Goal: Obtain resource: Download file/media

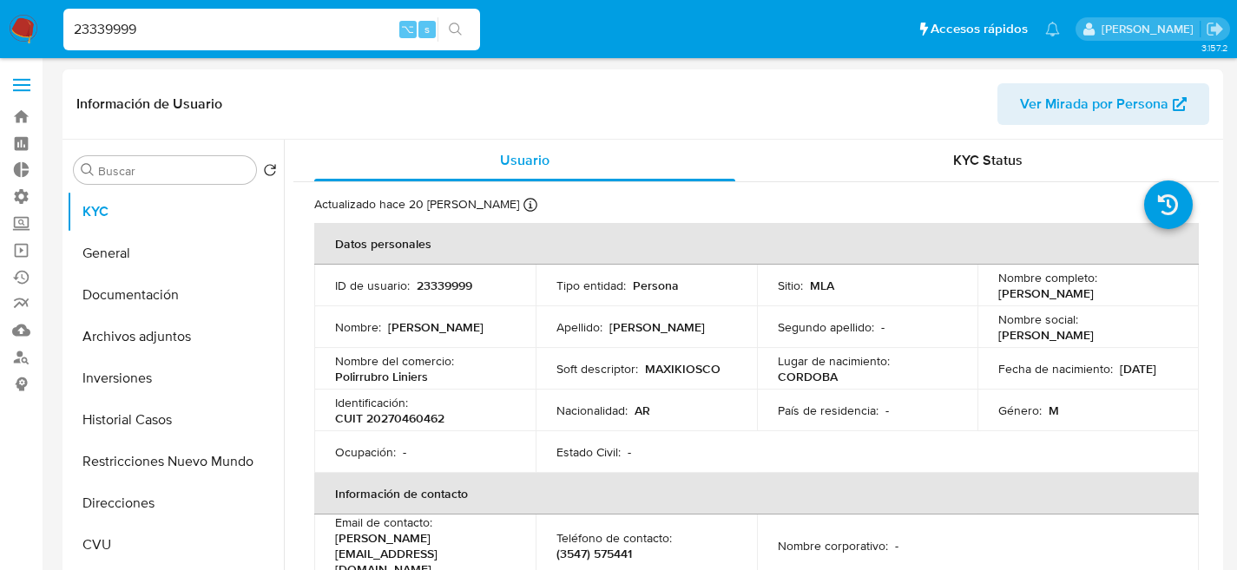
select select "10"
click at [172, 19] on input at bounding box center [271, 29] width 417 height 23
paste input "2398524960"
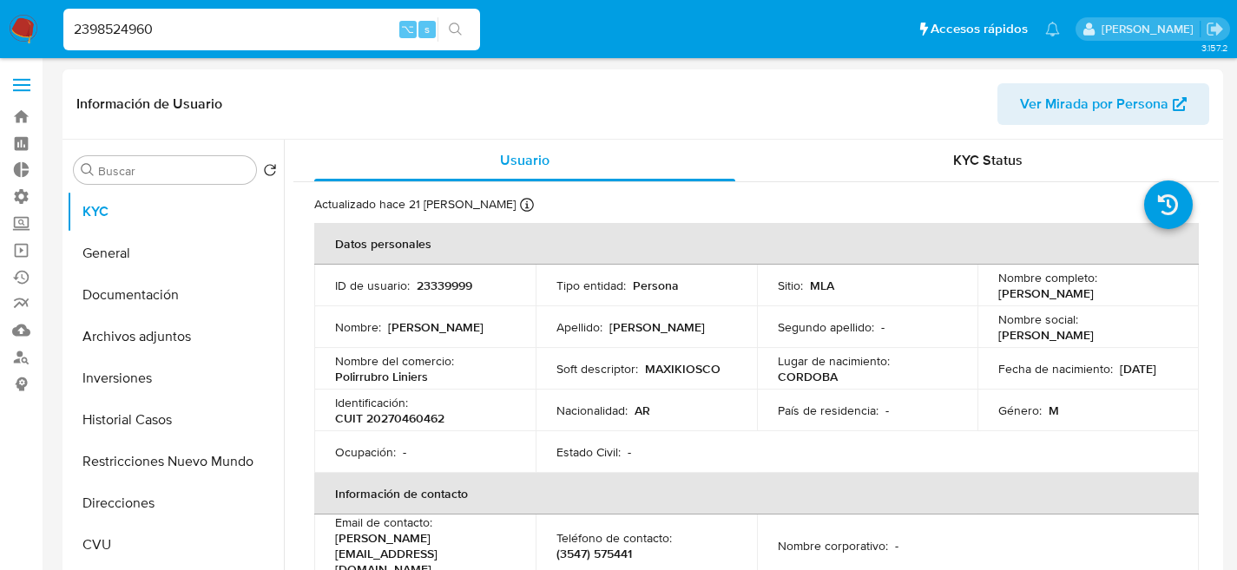
type input "2398524960"
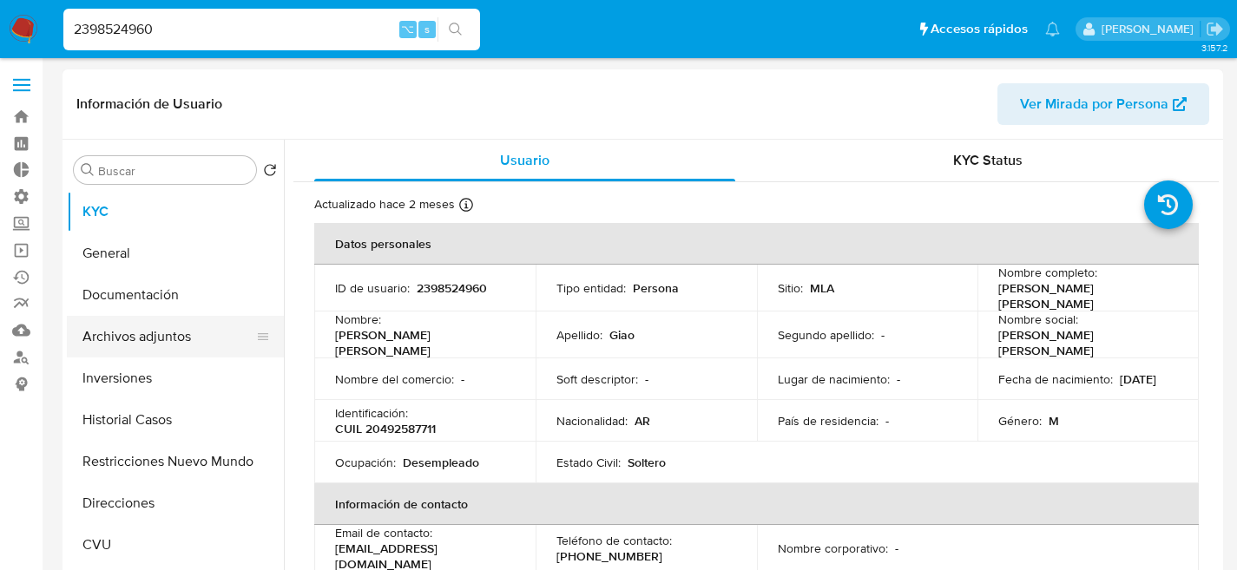
select select "10"
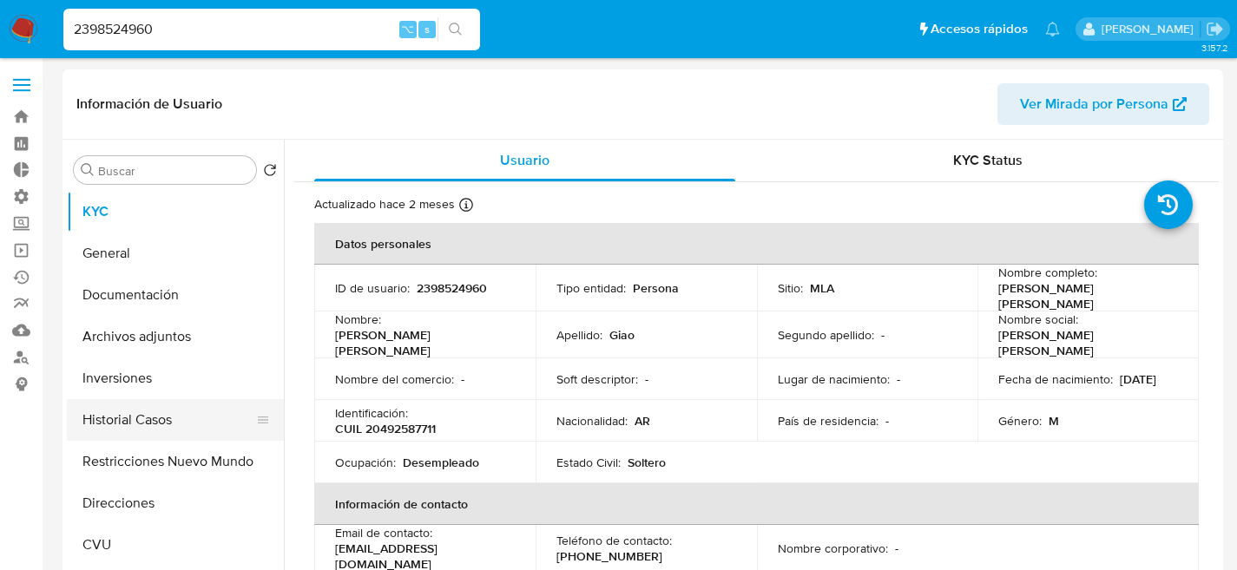
click at [168, 424] on button "Historial Casos" at bounding box center [168, 420] width 203 height 42
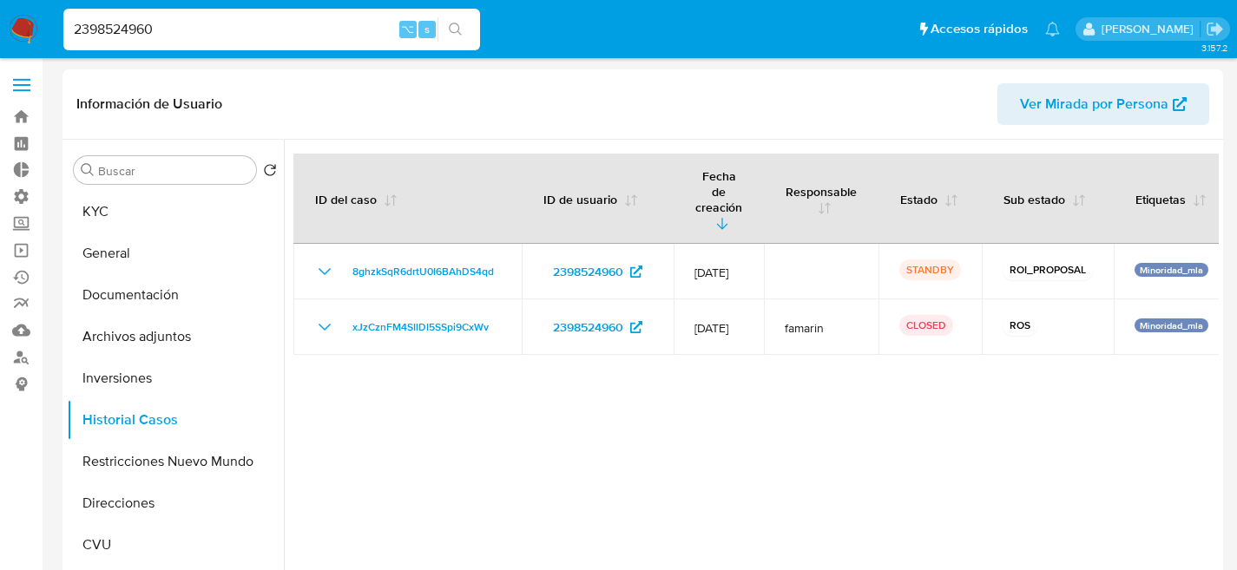
click at [275, 31] on input "2398524960" at bounding box center [271, 29] width 417 height 23
paste input "ZPxhgIfDS1Ka9eKDZbifVfHP"
type input "ZPxhgIfDS1Ka9eKDZbifVfHP"
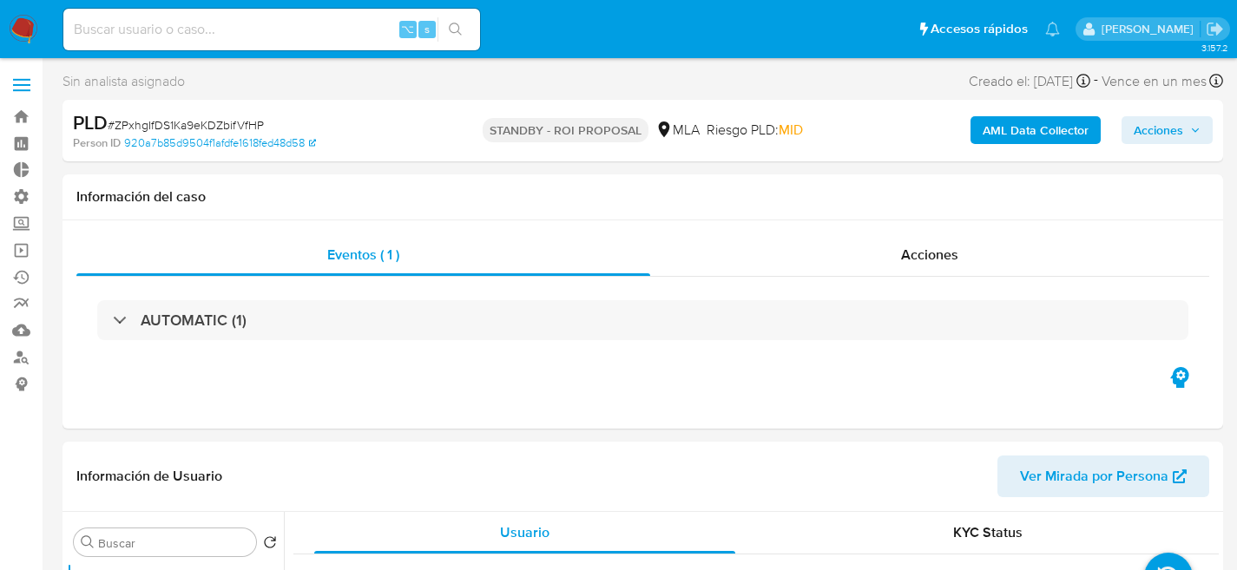
select select "10"
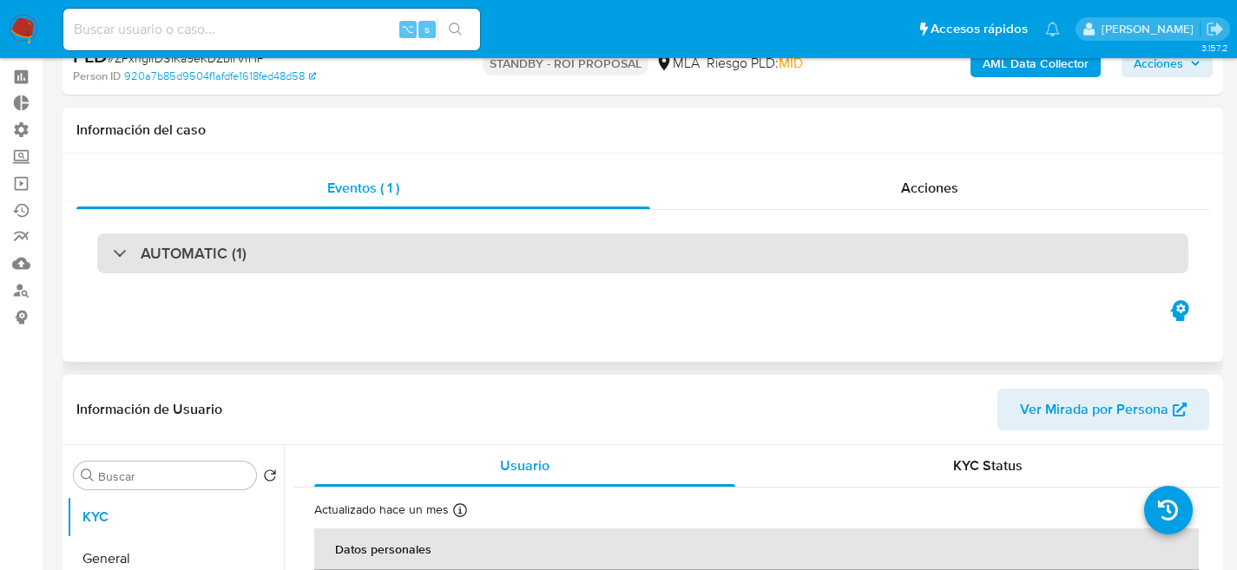
scroll to position [305, 0]
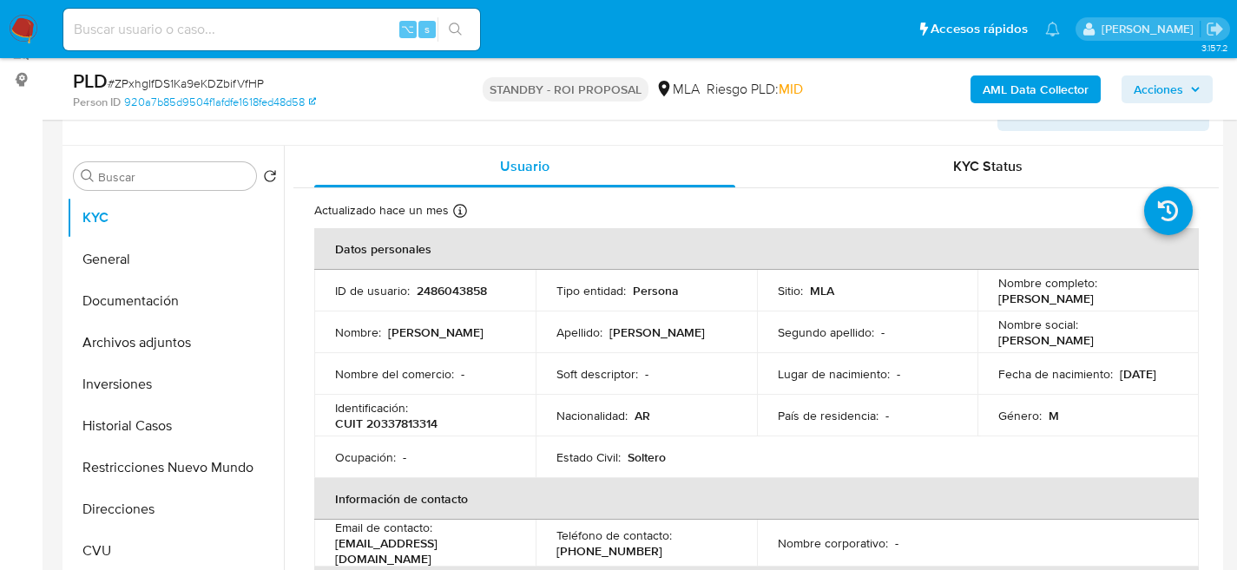
click at [249, 45] on div "⌥ s" at bounding box center [271, 30] width 417 height 42
click at [252, 31] on input at bounding box center [271, 29] width 417 height 23
click at [251, 30] on input at bounding box center [271, 29] width 417 height 23
paste input "WFX4PYhV6D7YGnajU1Ac9k0w"
type input "WFX4PYhV6D7YGnajU1Ac9k0w"
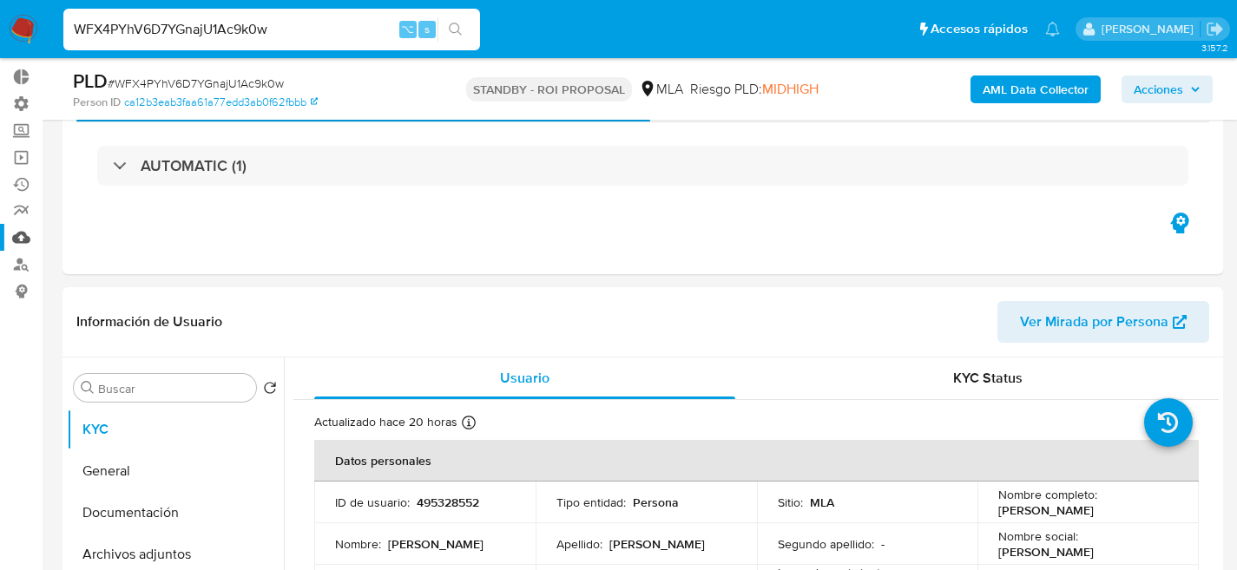
select select "10"
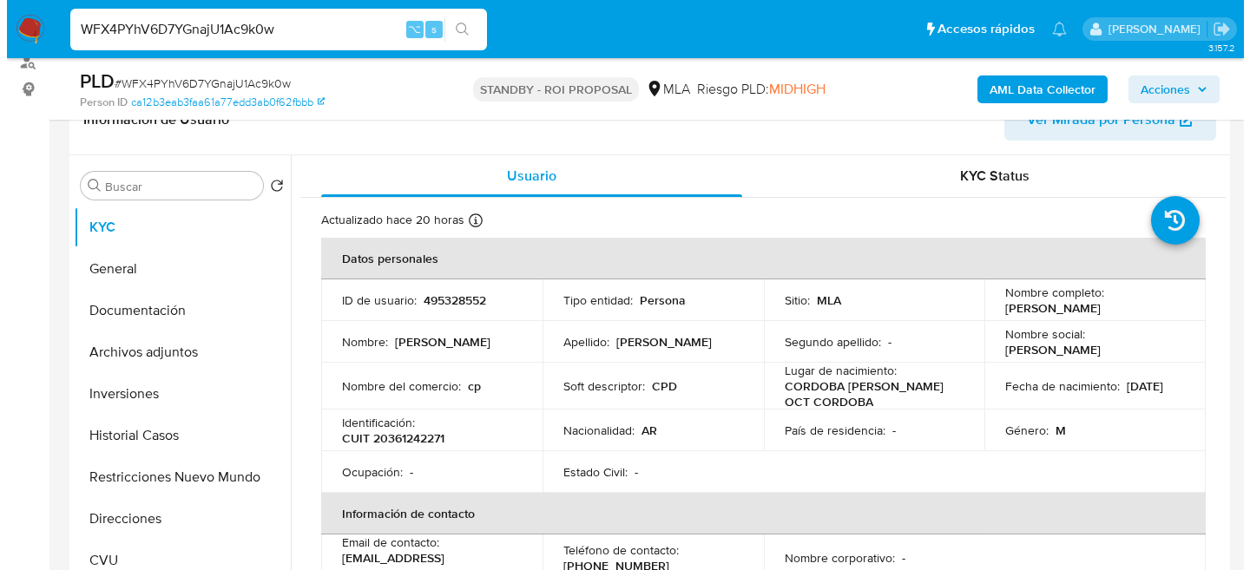
scroll to position [324, 0]
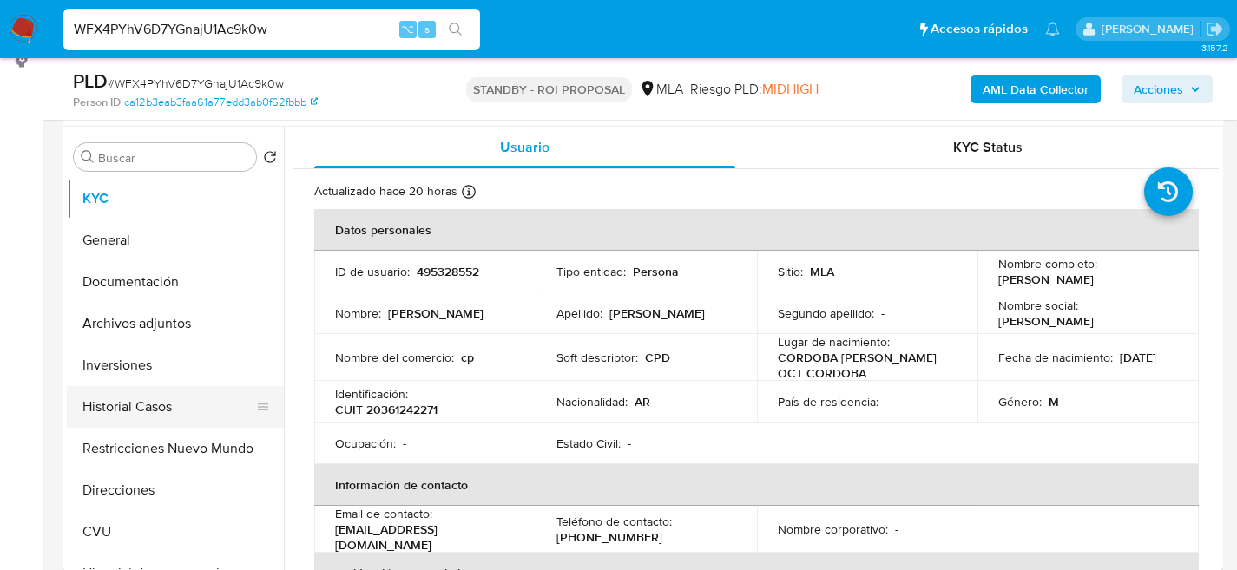
click at [141, 419] on button "Historial Casos" at bounding box center [168, 407] width 203 height 42
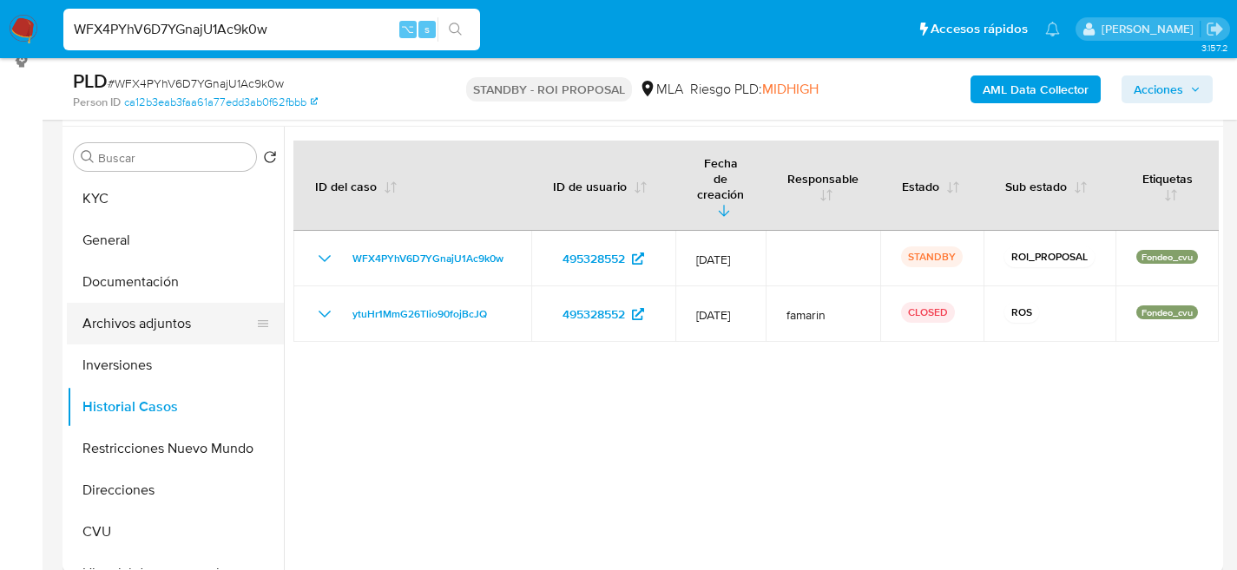
click at [143, 332] on button "Archivos adjuntos" at bounding box center [168, 324] width 203 height 42
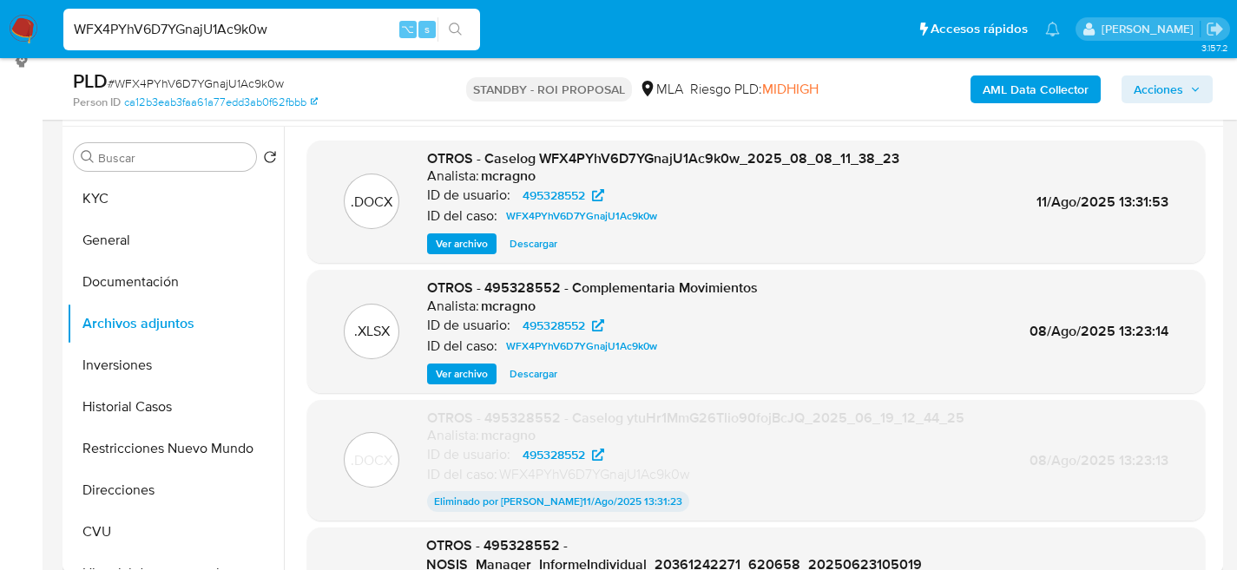
click at [464, 245] on span "Ver archivo" at bounding box center [462, 243] width 52 height 17
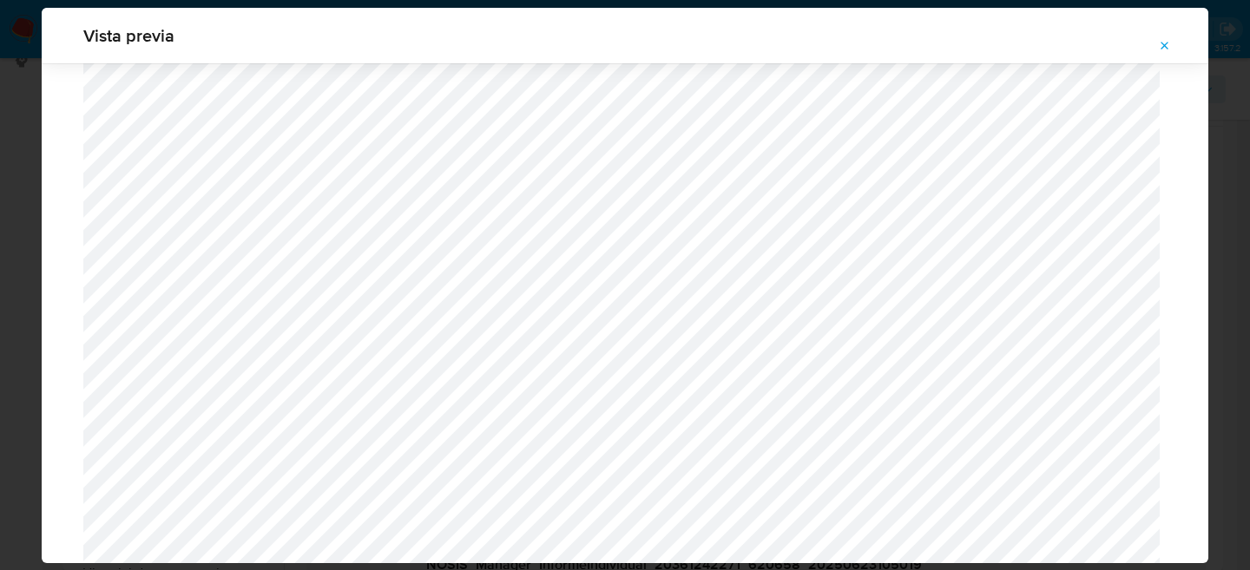
scroll to position [792, 0]
click at [35, 69] on div "Vista previa" at bounding box center [625, 285] width 1250 height 570
click at [1163, 50] on icon "Attachment preview" at bounding box center [1165, 46] width 14 height 14
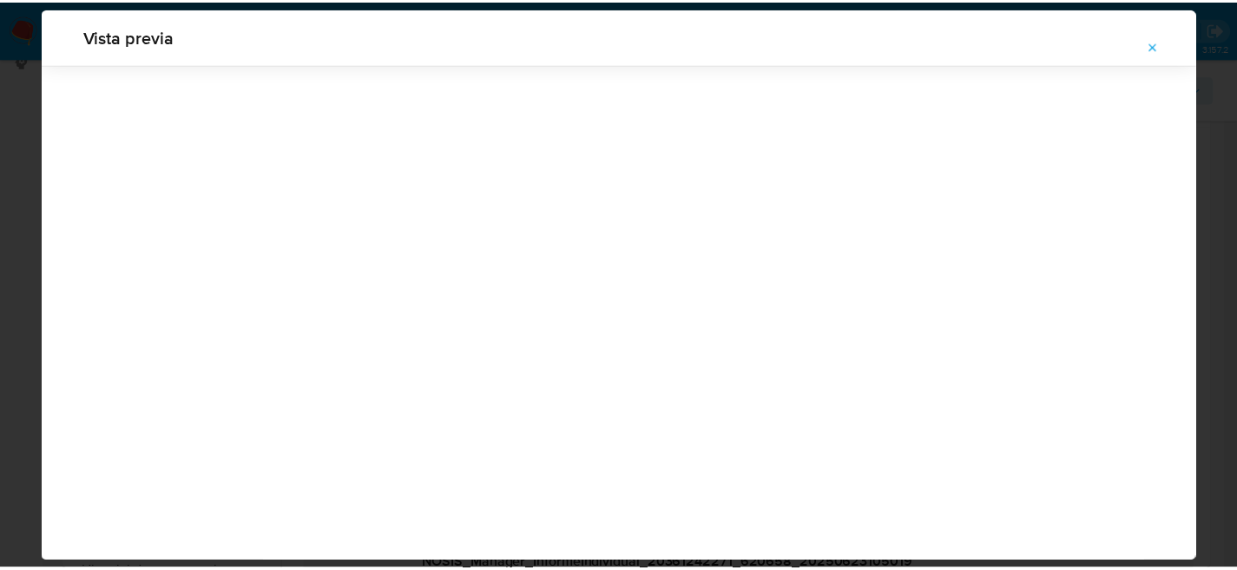
scroll to position [56, 0]
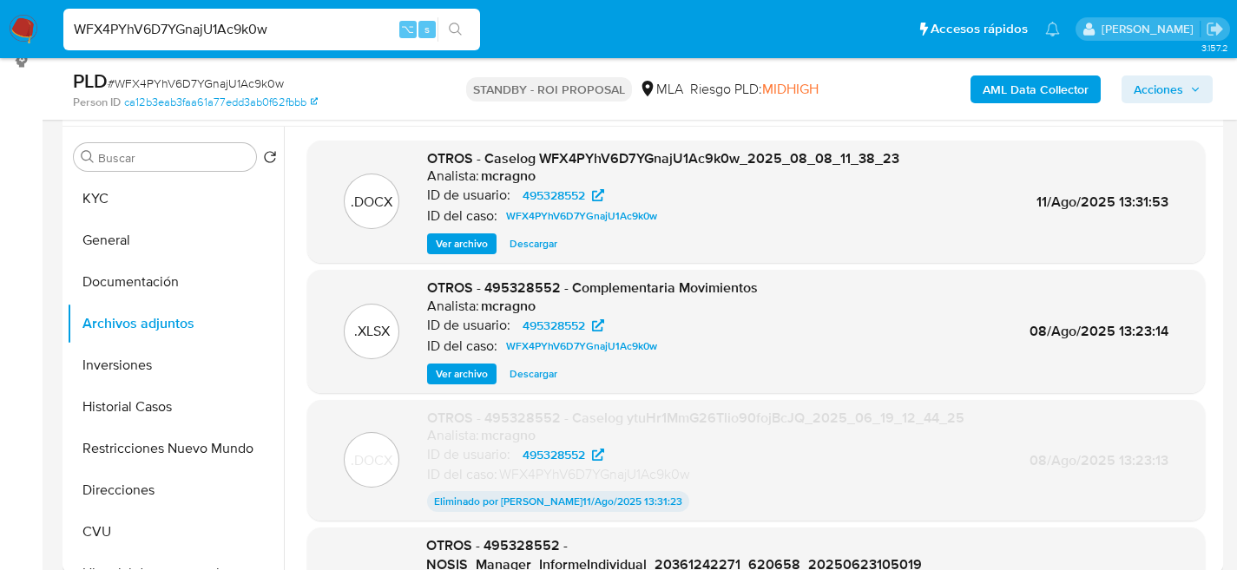
click at [161, 33] on input "WFX4PYhV6D7YGnajU1Ac9k0w" at bounding box center [271, 29] width 417 height 23
paste input "ZPxhgIfDS1Ka9eKDZbifVfHP"
type input "ZPxhgIfDS1Ka9eKDZbifVfHP"
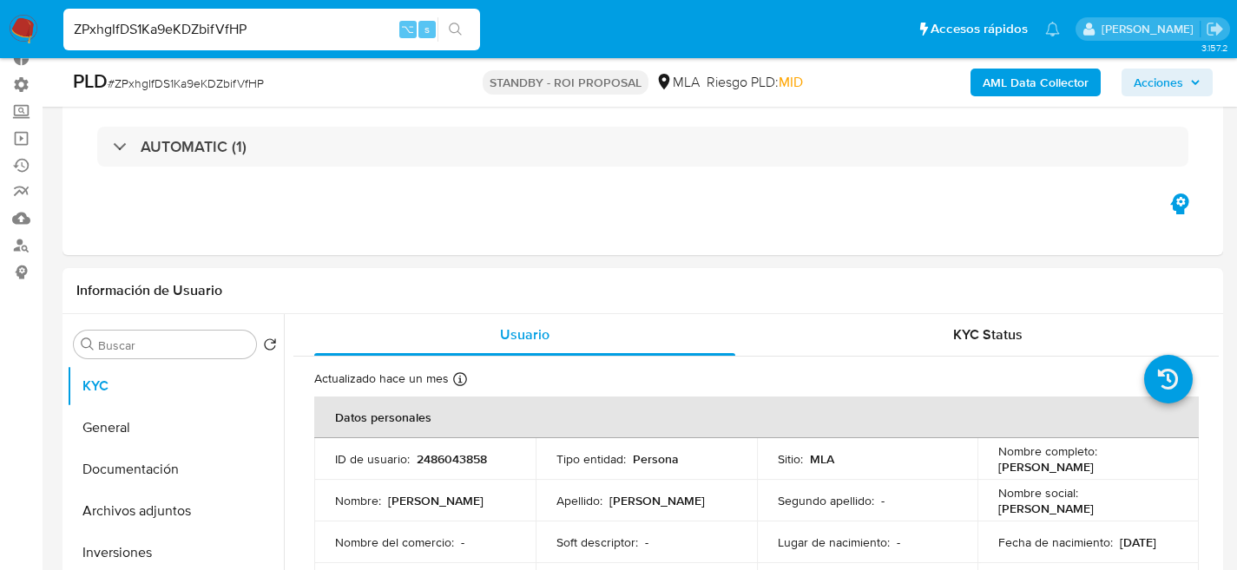
select select "10"
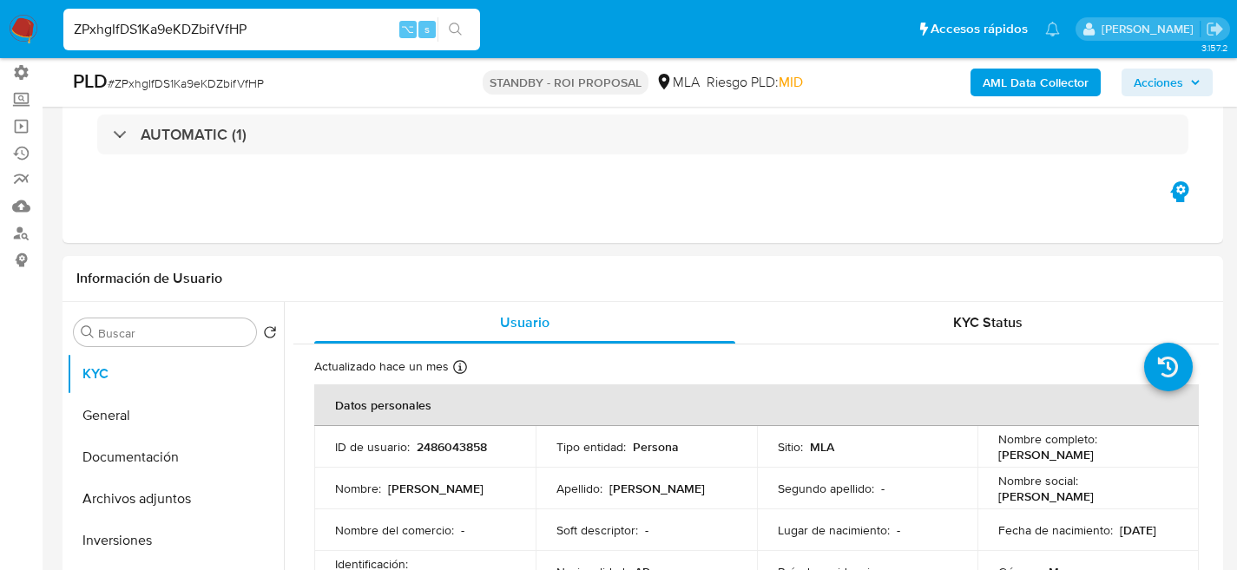
scroll to position [140, 0]
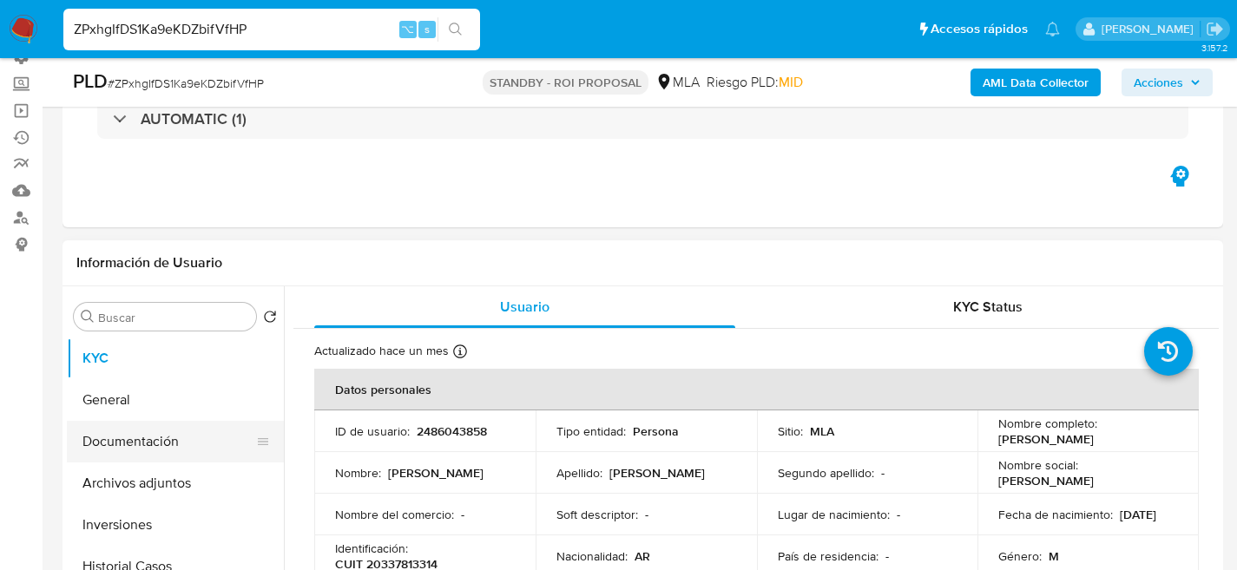
click at [110, 461] on button "Documentación" at bounding box center [168, 442] width 203 height 42
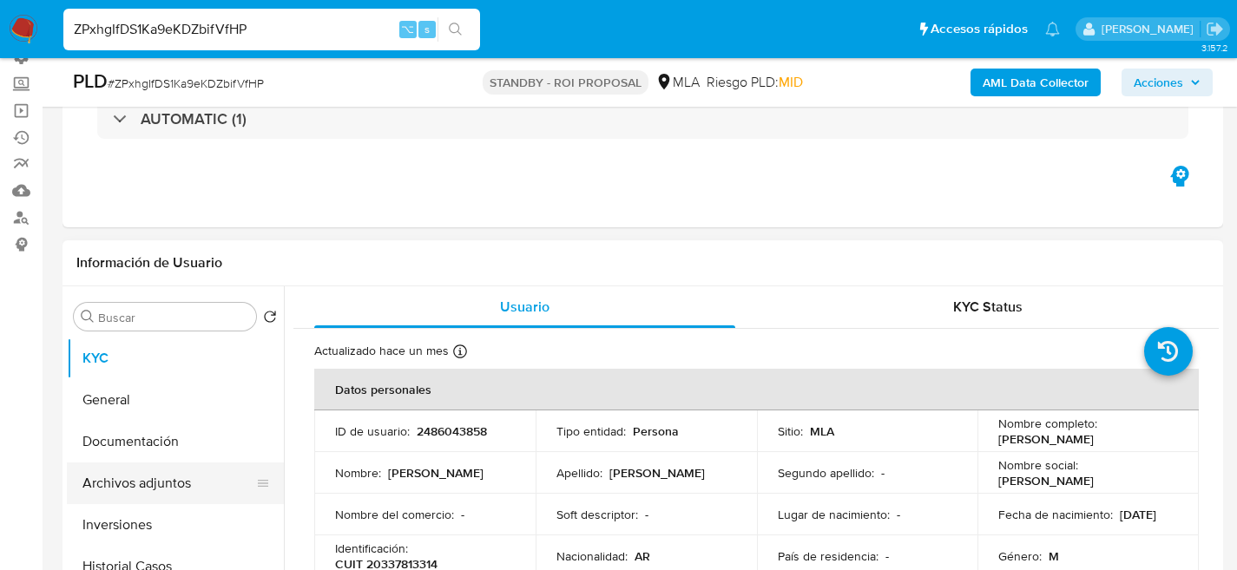
click at [116, 477] on button "Archivos adjuntos" at bounding box center [168, 484] width 203 height 42
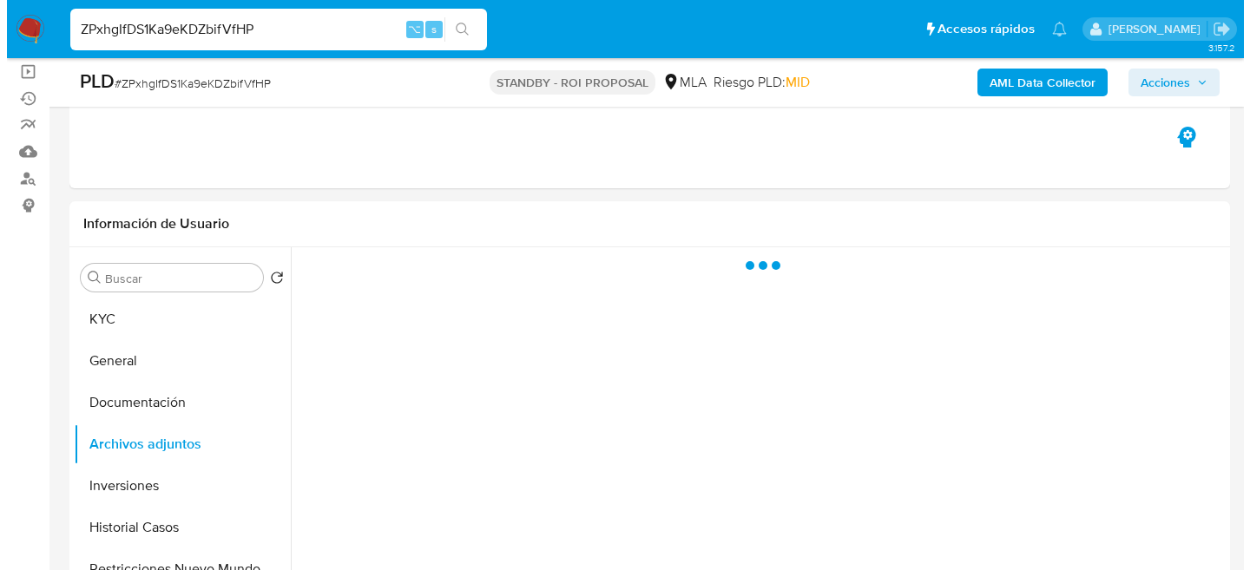
scroll to position [273, 0]
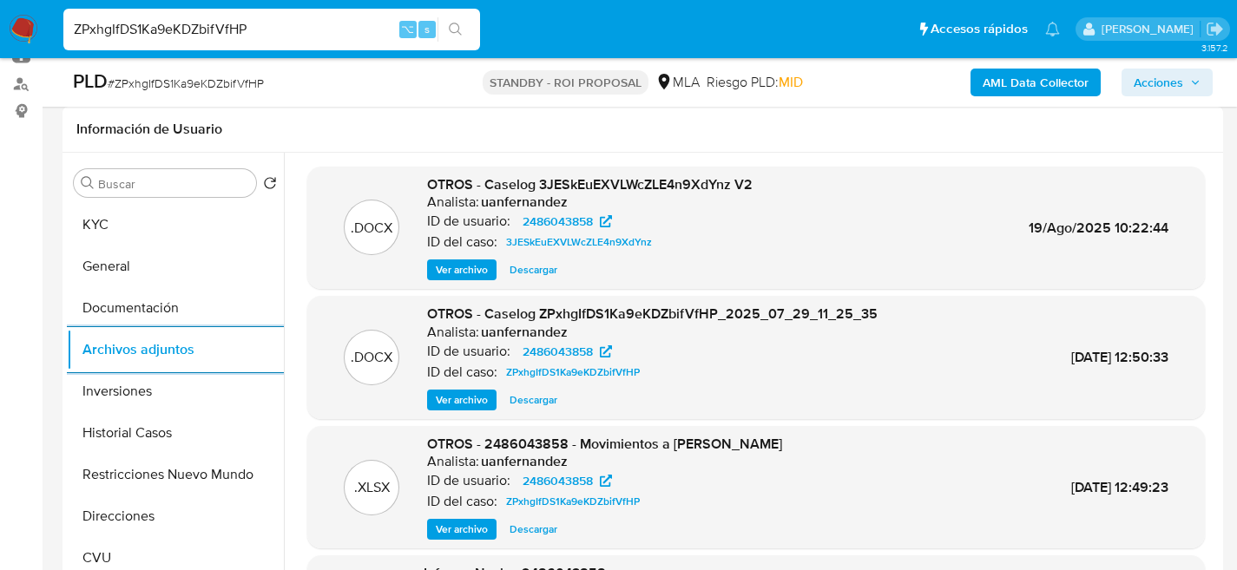
click at [192, 43] on div "ZPxhgIfDS1Ka9eKDZbifVfHP ⌥ s" at bounding box center [271, 30] width 417 height 42
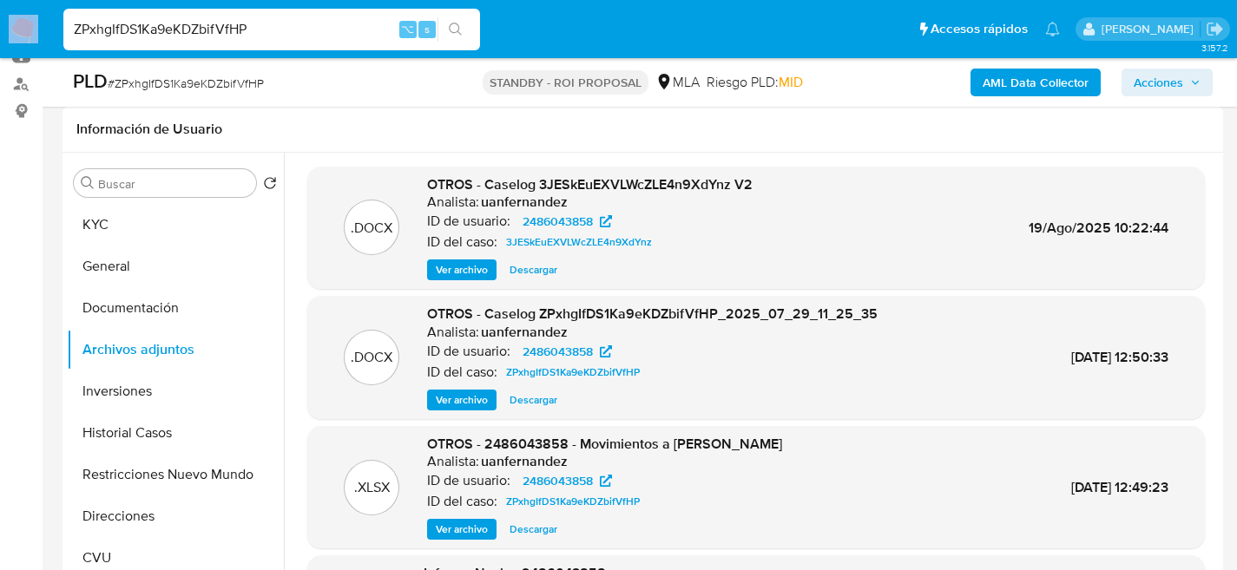
click at [192, 43] on div "ZPxhgIfDS1Ka9eKDZbifVfHP ⌥ s" at bounding box center [271, 30] width 417 height 42
click at [227, 31] on input "ZPxhgIfDS1Ka9eKDZbifVfHP" at bounding box center [271, 29] width 417 height 23
click at [162, 439] on button "Historial Casos" at bounding box center [168, 433] width 203 height 42
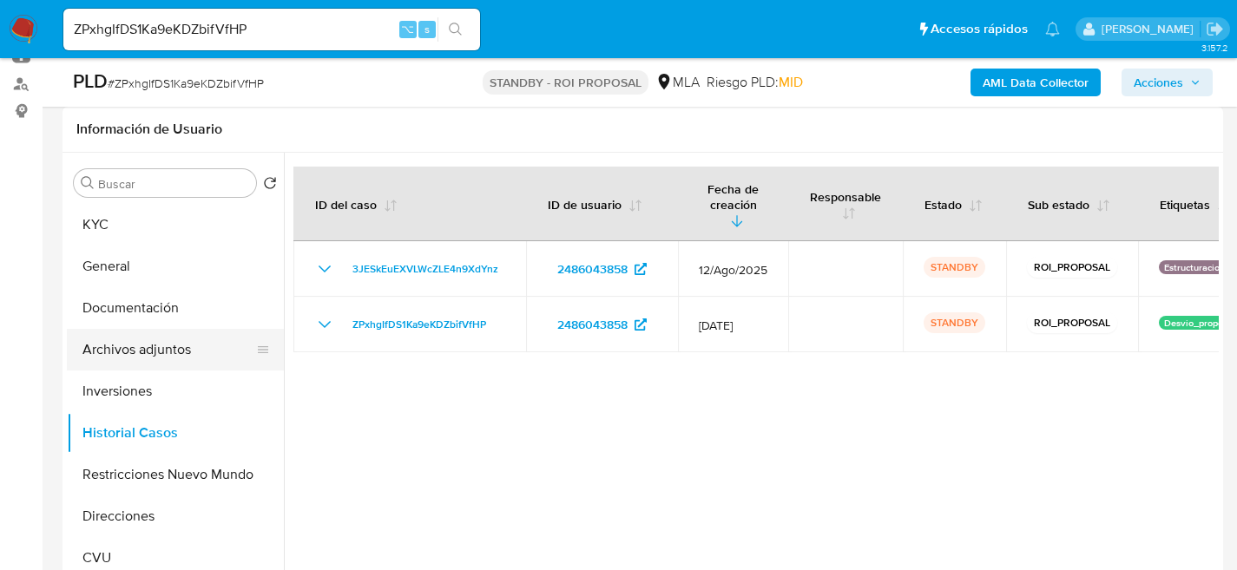
click at [150, 339] on button "Archivos adjuntos" at bounding box center [168, 350] width 203 height 42
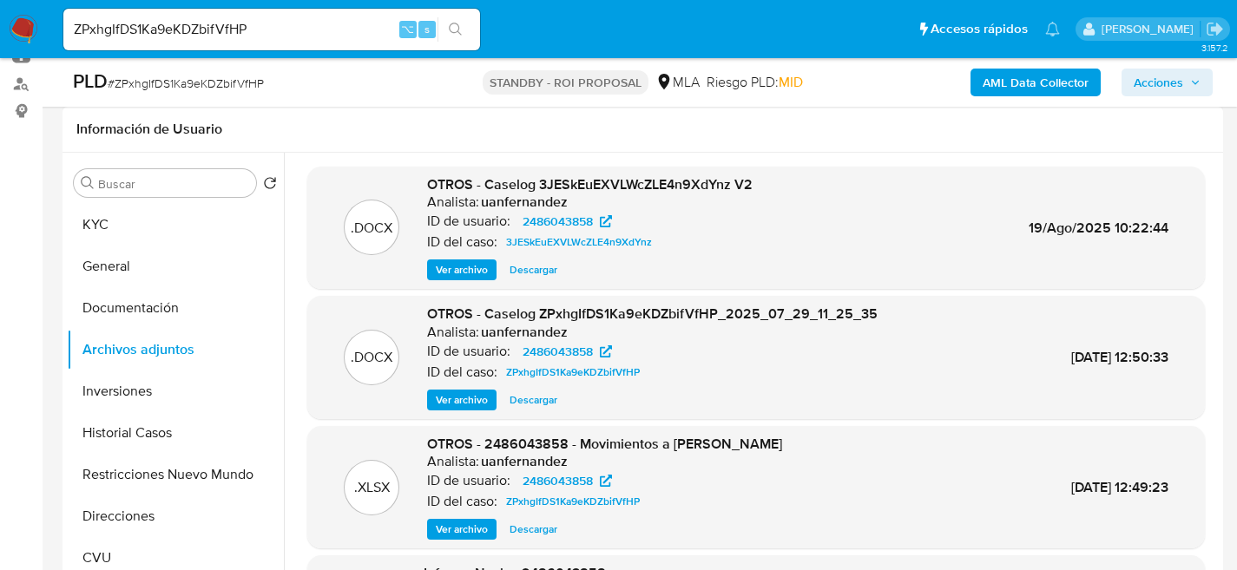
click at [431, 268] on button "Ver archivo" at bounding box center [461, 270] width 69 height 21
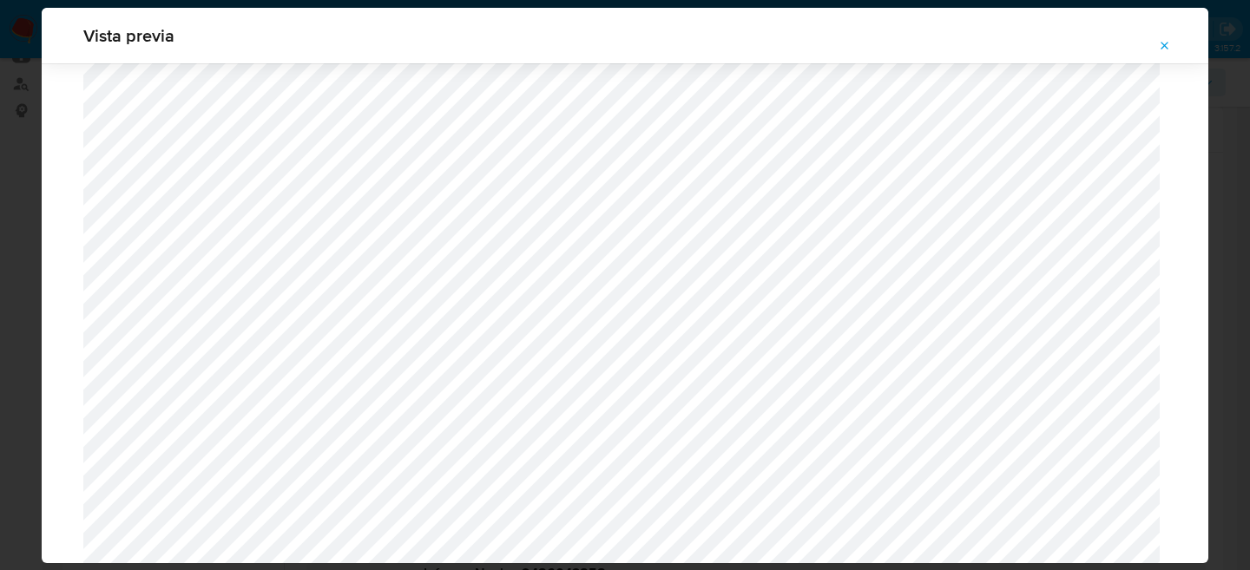
scroll to position [886, 0]
click at [42, 275] on div "Attachment preview" at bounding box center [625, 452] width 1167 height 2551
click at [32, 282] on div "Vista previa" at bounding box center [625, 285] width 1250 height 570
click at [1173, 37] on button "Attachment preview" at bounding box center [1165, 46] width 38 height 28
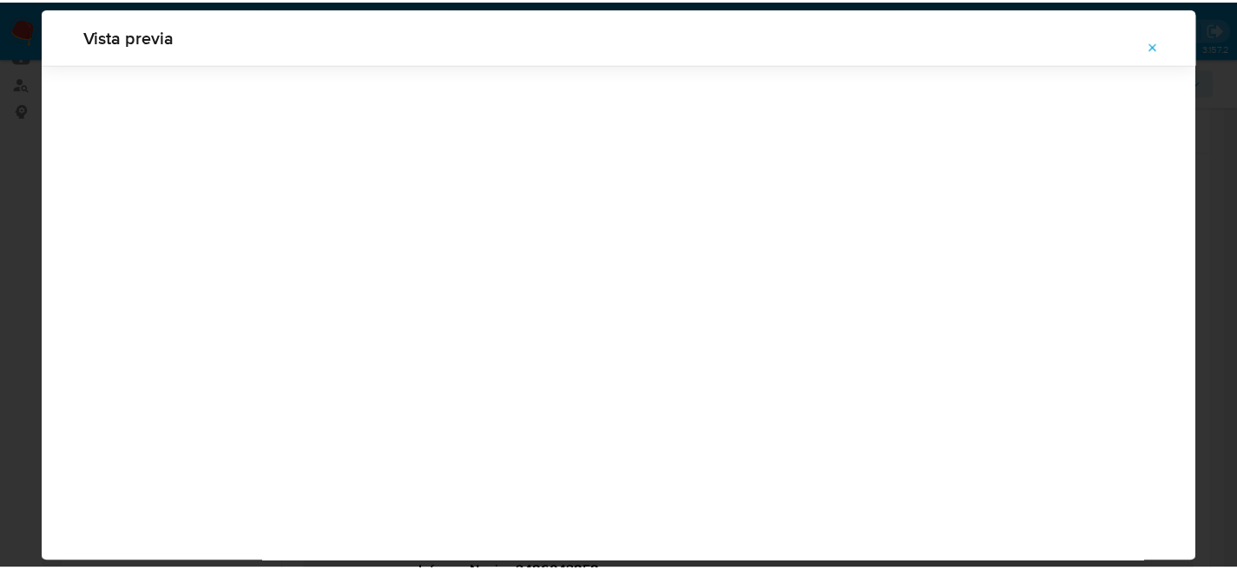
scroll to position [56, 0]
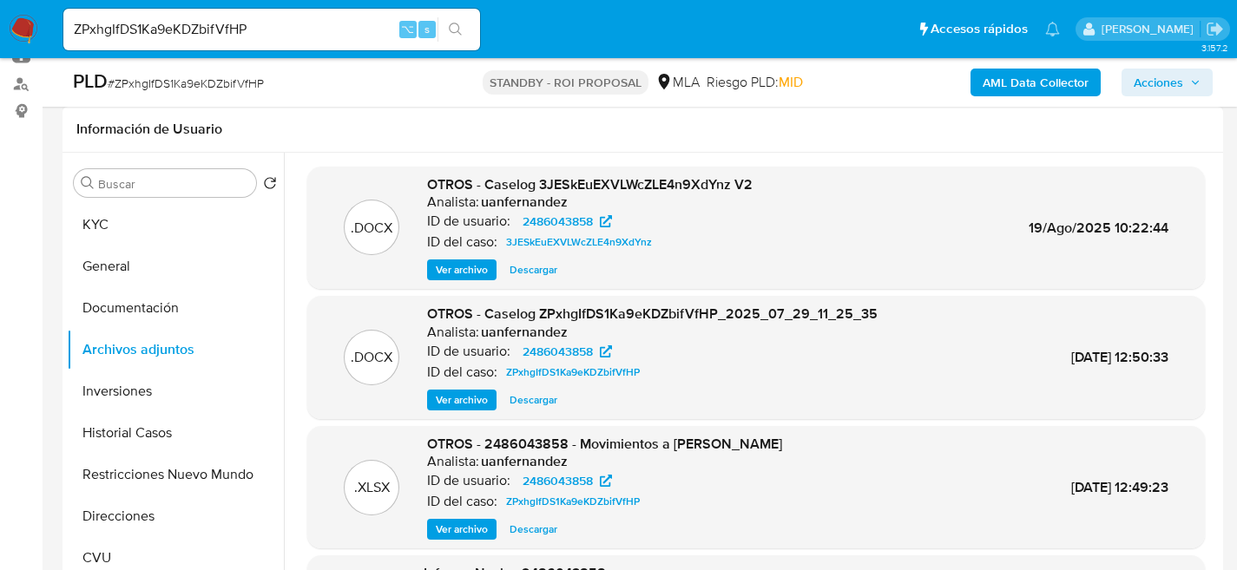
click at [527, 266] on span "Descargar" at bounding box center [533, 269] width 48 height 17
click at [103, 228] on button "KYC" at bounding box center [168, 225] width 203 height 42
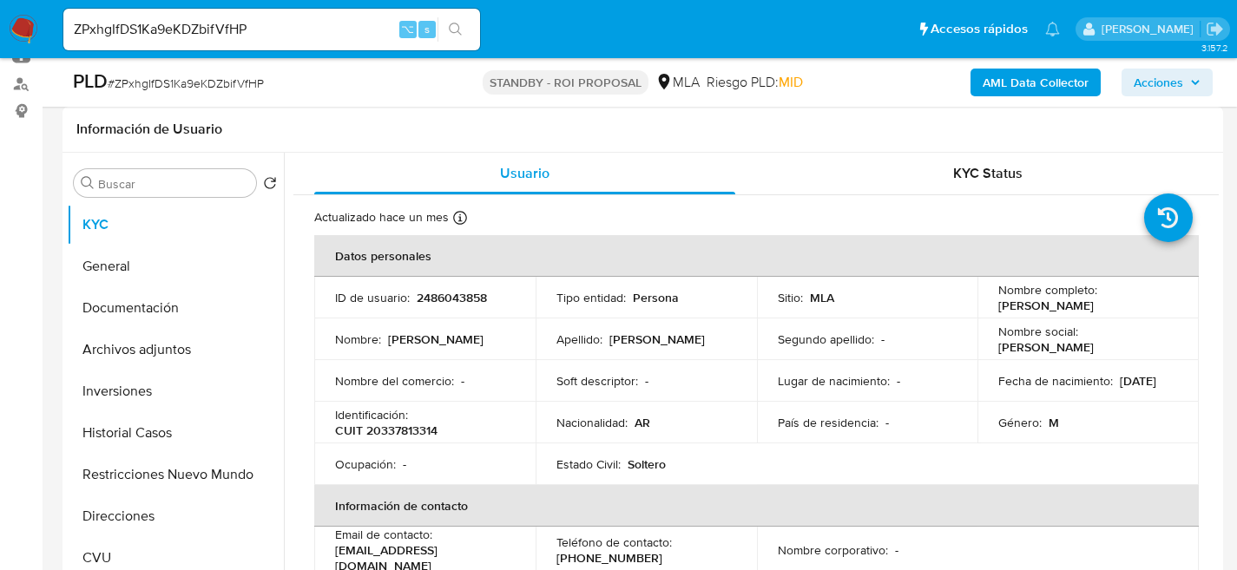
click at [266, 18] on input "ZPxhgIfDS1Ka9eKDZbifVfHP" at bounding box center [271, 29] width 417 height 23
click at [265, 19] on input "ZPxhgIfDS1Ka9eKDZbifVfHP" at bounding box center [271, 29] width 417 height 23
paste input "8ghzkSqR6drtU0I6BAhDS4qd"
type input "8ghzkSqR6drtU0I6BAhDS4qd"
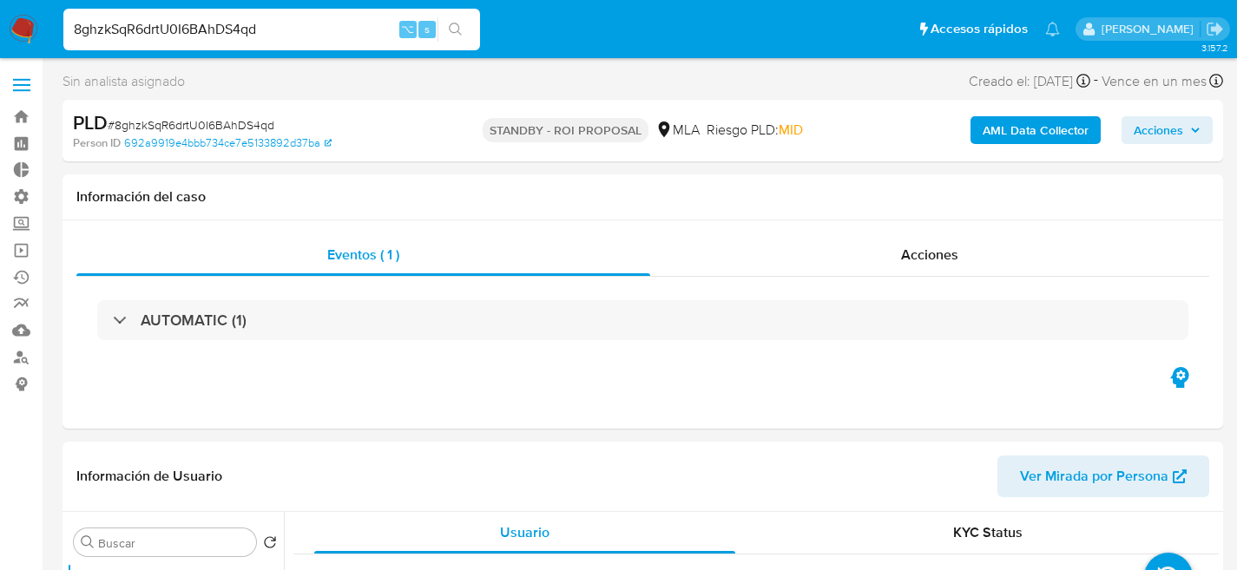
select select "10"
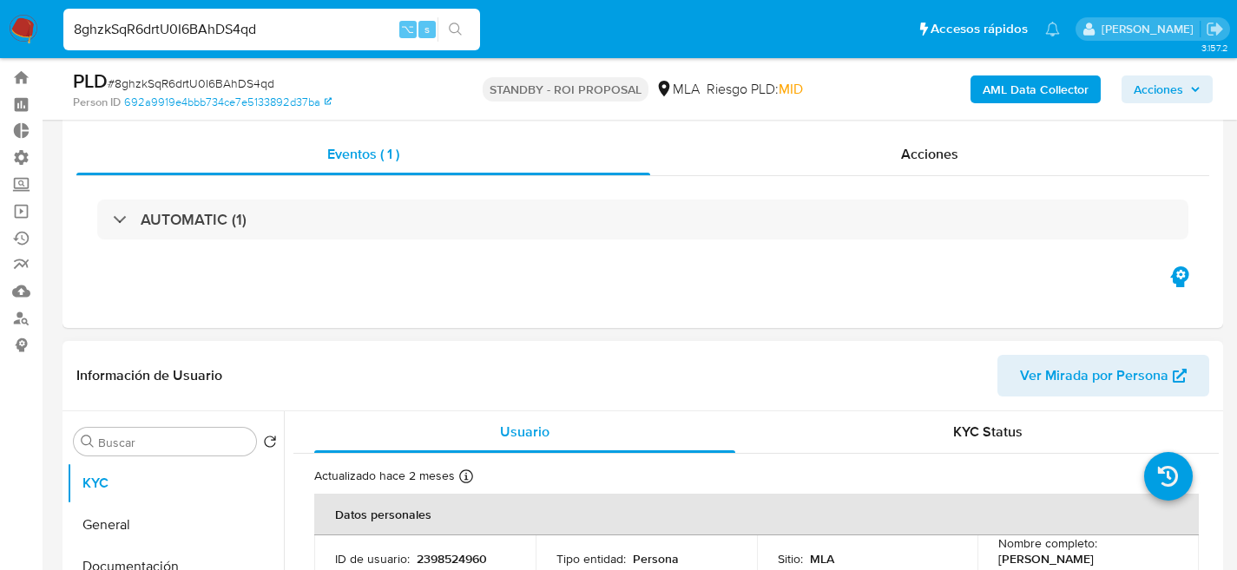
scroll to position [258, 0]
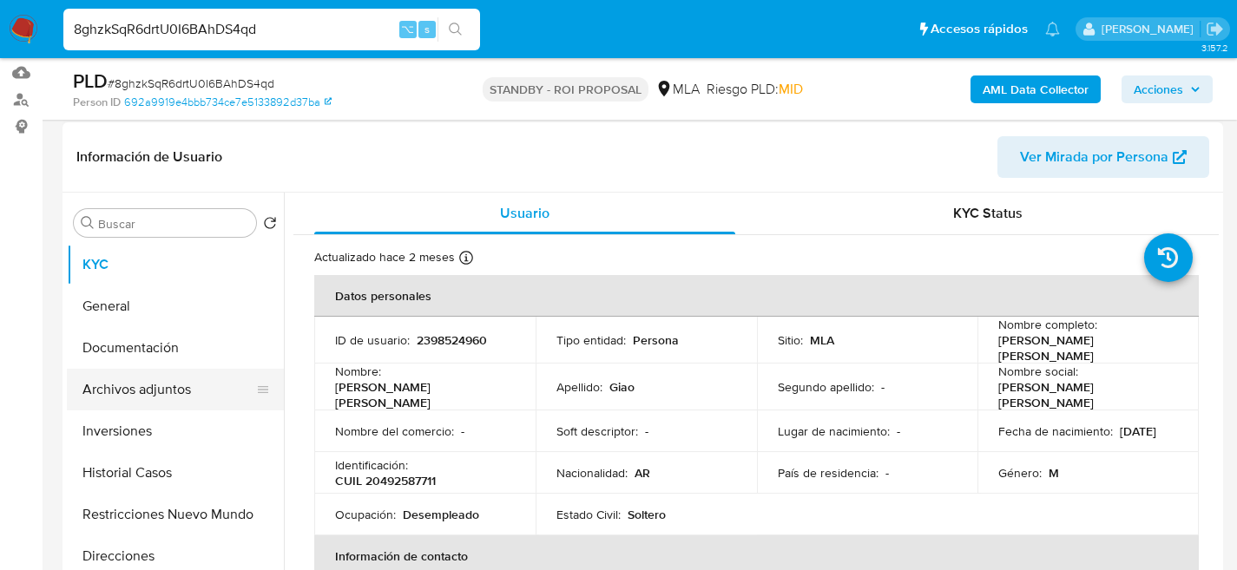
click at [161, 378] on button "Archivos adjuntos" at bounding box center [168, 390] width 203 height 42
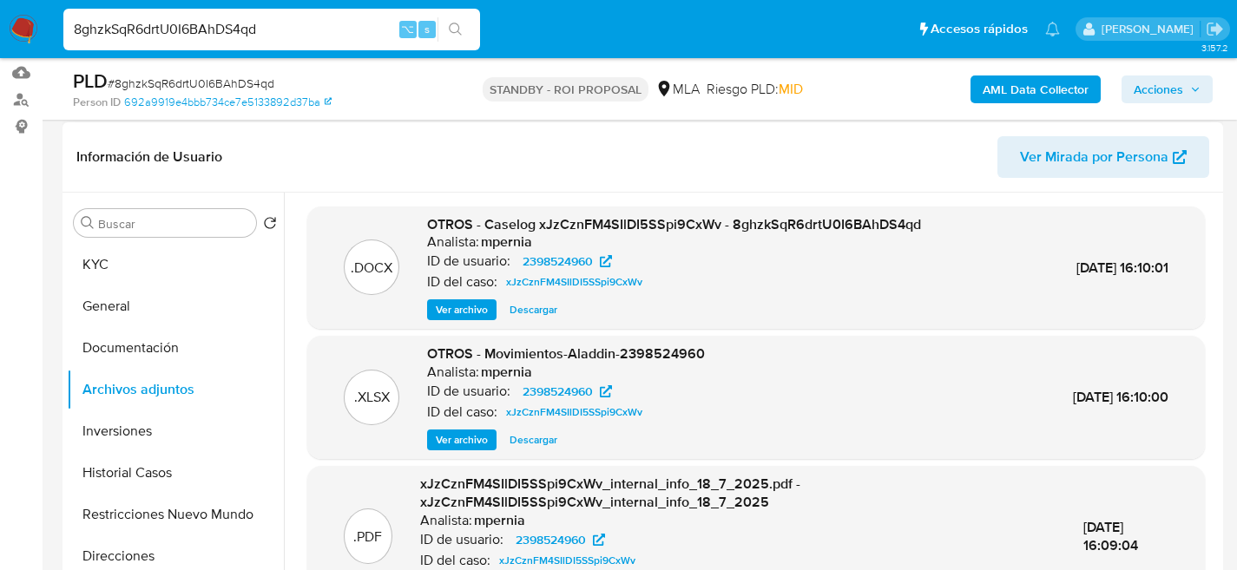
click at [511, 308] on span "Descargar" at bounding box center [533, 309] width 48 height 17
click at [183, 258] on button "KYC" at bounding box center [168, 265] width 203 height 42
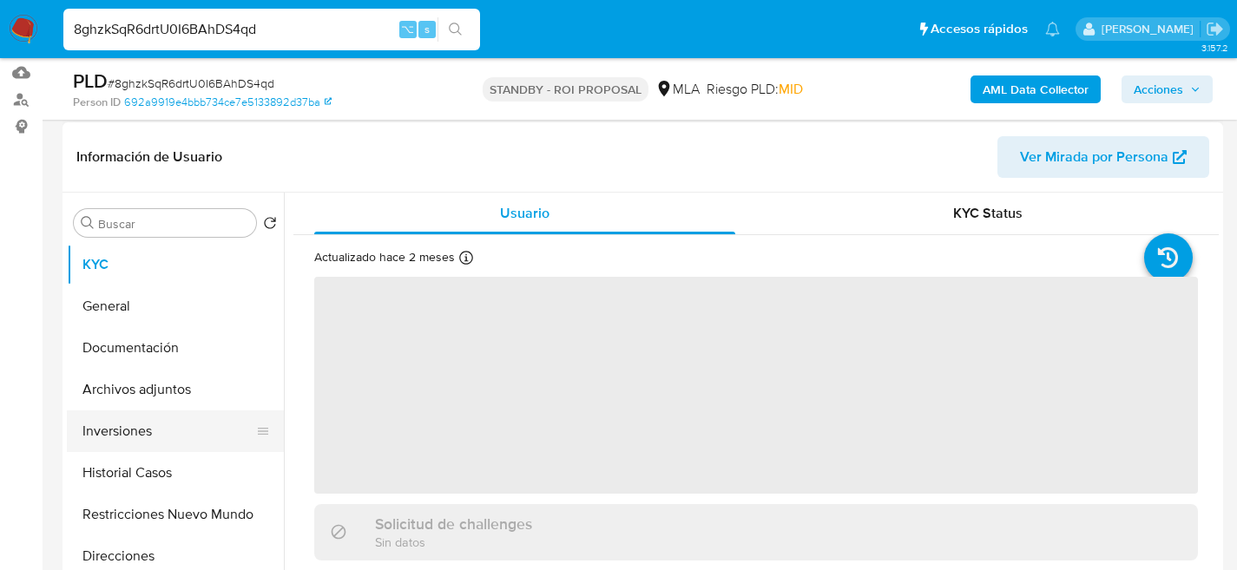
click at [181, 444] on button "Inversiones" at bounding box center [168, 432] width 203 height 42
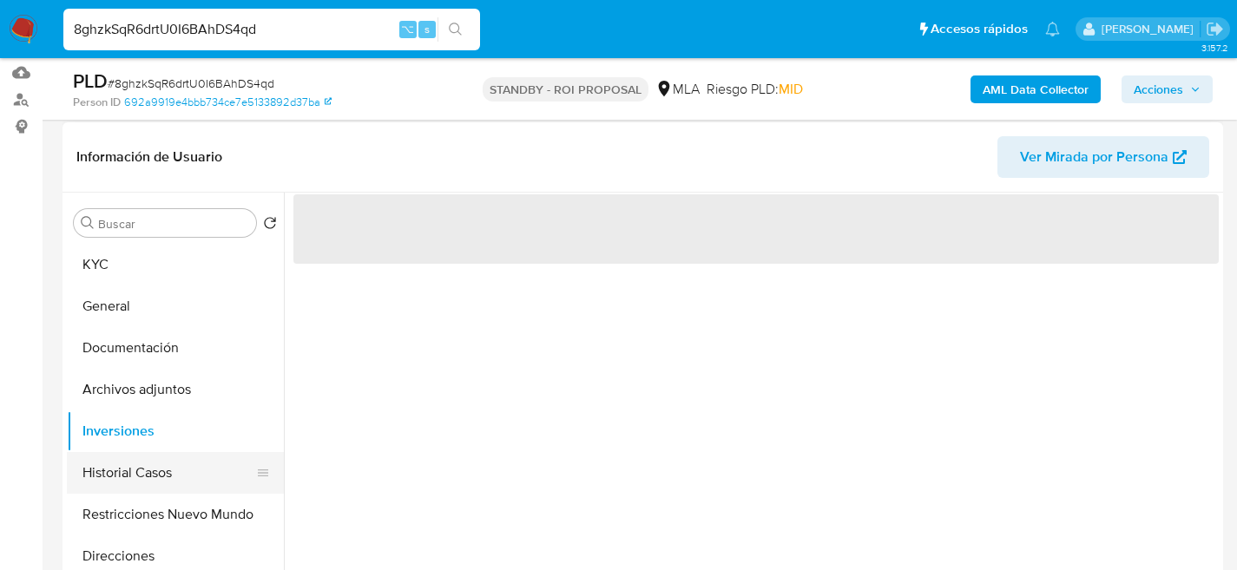
drag, startPoint x: 176, startPoint y: 462, endPoint x: 173, endPoint y: 453, distance: 9.3
click at [175, 462] on button "Historial Casos" at bounding box center [168, 473] width 203 height 42
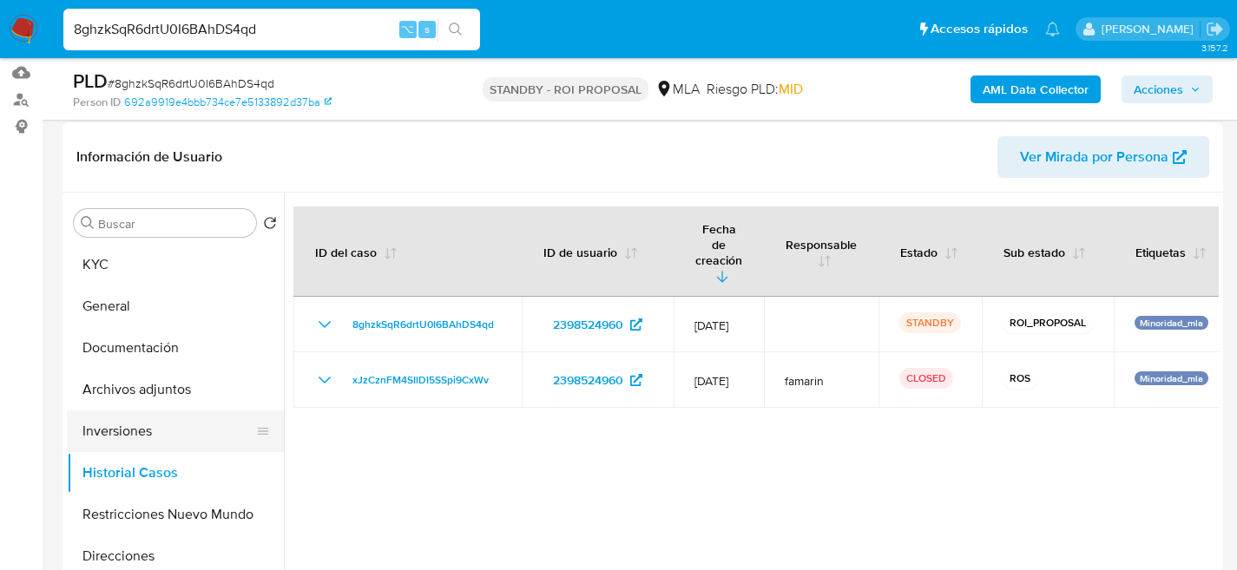
click at [148, 411] on button "Inversiones" at bounding box center [168, 432] width 203 height 42
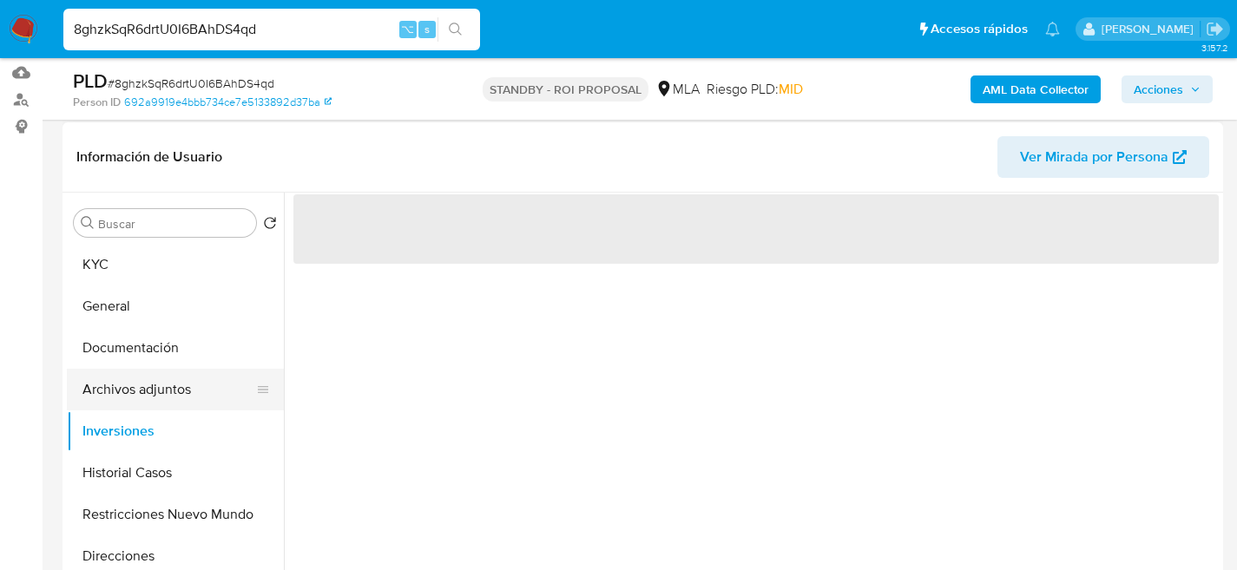
click at [149, 405] on button "Archivos adjuntos" at bounding box center [168, 390] width 203 height 42
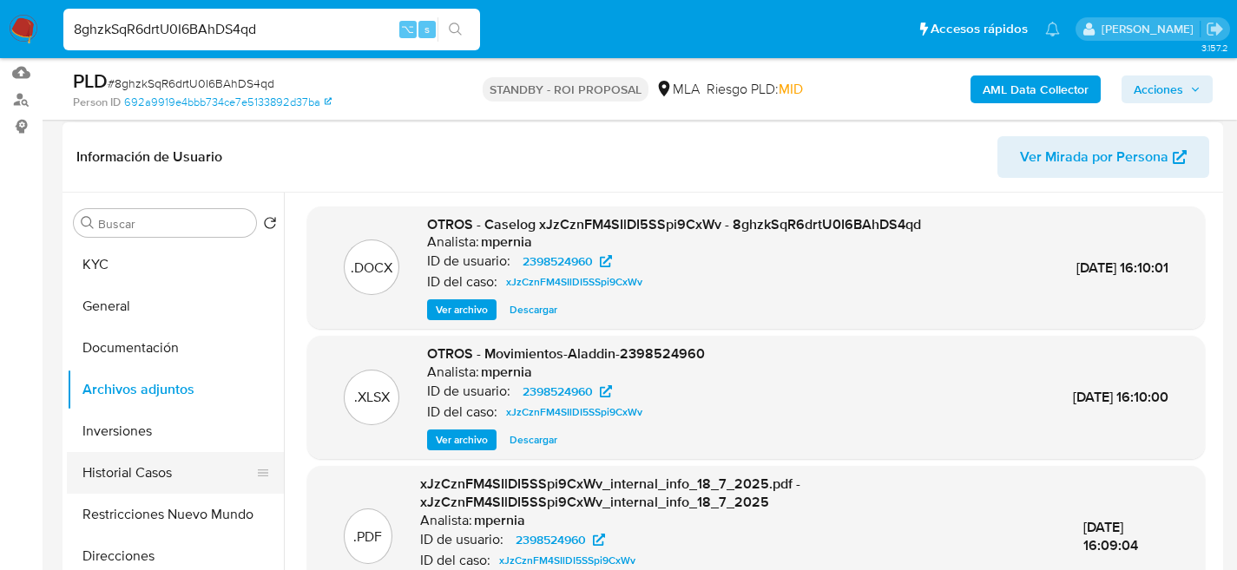
click at [146, 486] on button "Historial Casos" at bounding box center [168, 473] width 203 height 42
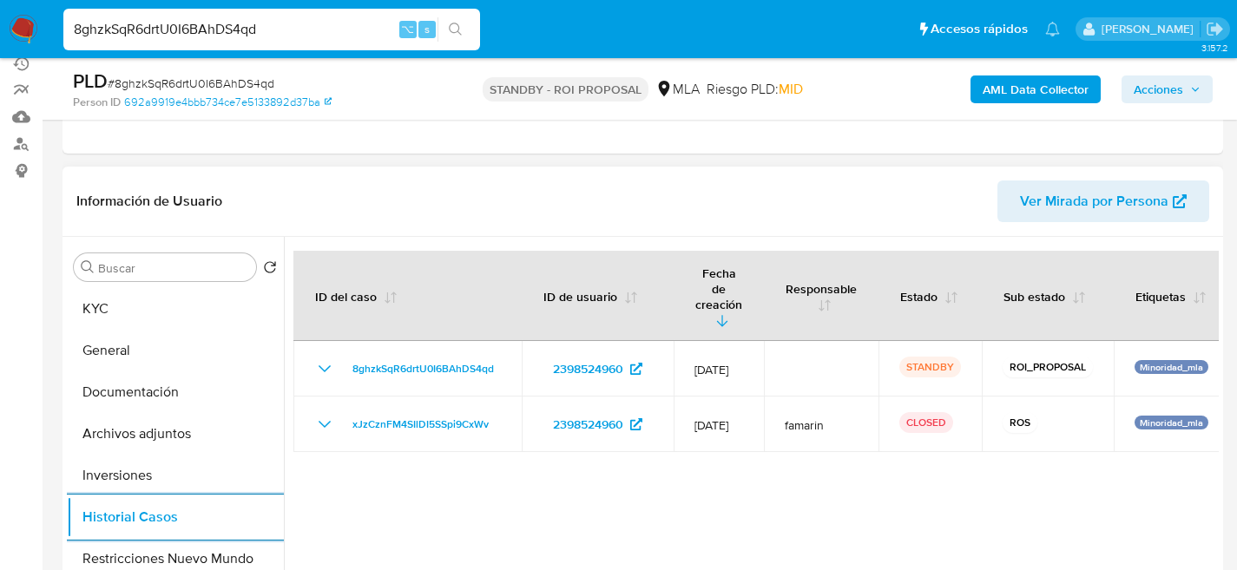
scroll to position [189, 0]
